Goal: Information Seeking & Learning: Compare options

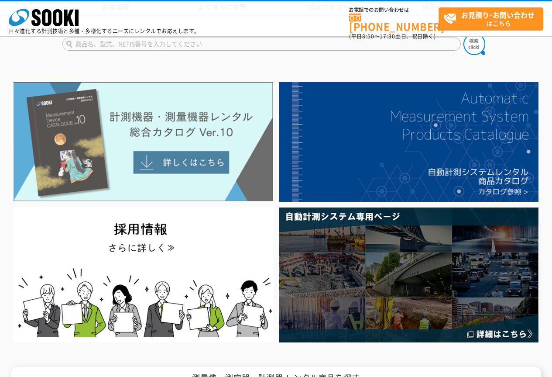
scroll to position [73, 0]
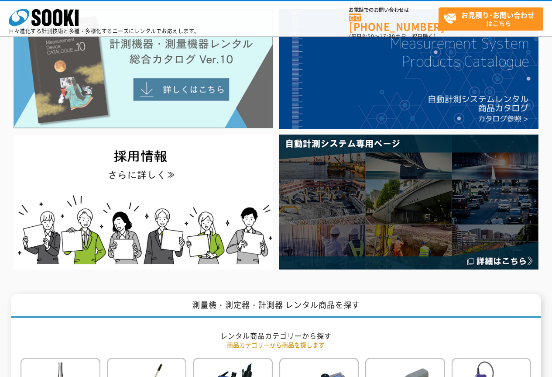
click at [191, 99] on img at bounding box center [144, 68] width 260 height 119
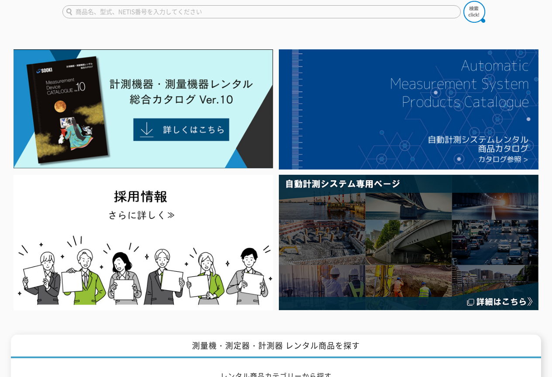
scroll to position [0, 0]
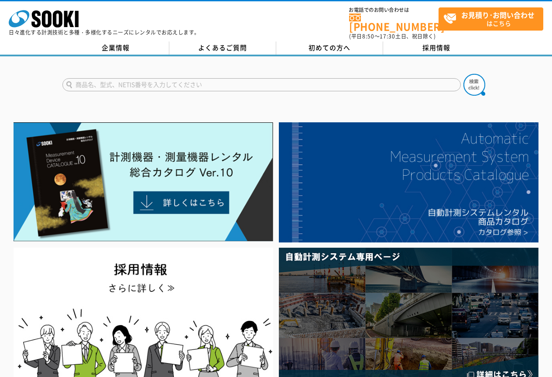
click at [123, 78] on input "text" at bounding box center [261, 84] width 398 height 13
type input "NSR"
click at [463, 74] on button at bounding box center [474, 85] width 22 height 22
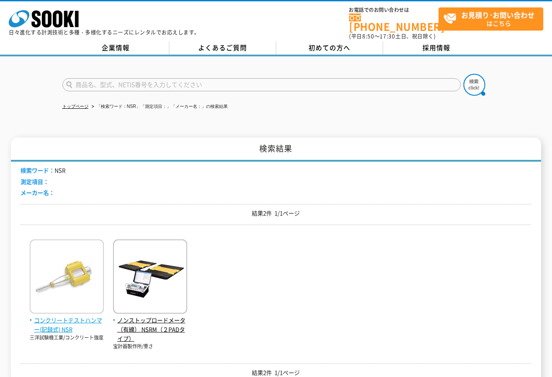
click at [72, 315] on span "コンクリートテストハンマー(記録式) NSR" at bounding box center [67, 324] width 74 height 18
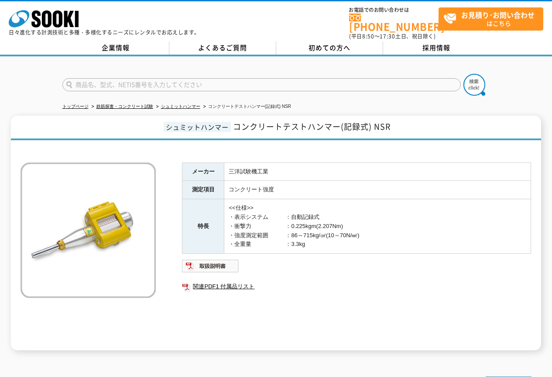
drag, startPoint x: 138, startPoint y: 80, endPoint x: 131, endPoint y: 76, distance: 7.8
click at [136, 79] on input "text" at bounding box center [261, 84] width 398 height 13
type input "GSR"
click at [463, 74] on button at bounding box center [474, 85] width 22 height 22
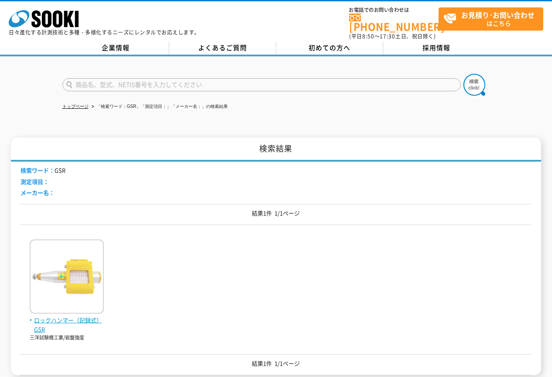
click at [56, 315] on span "ロックハンマー（記録式） GSR" at bounding box center [67, 324] width 74 height 18
